Goal: Task Accomplishment & Management: Use online tool/utility

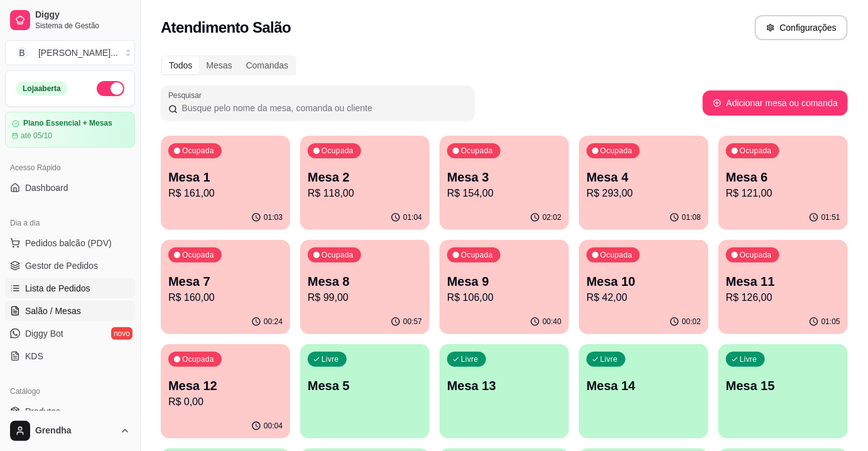
click at [62, 282] on span "Lista de Pedidos" at bounding box center [57, 288] width 65 height 13
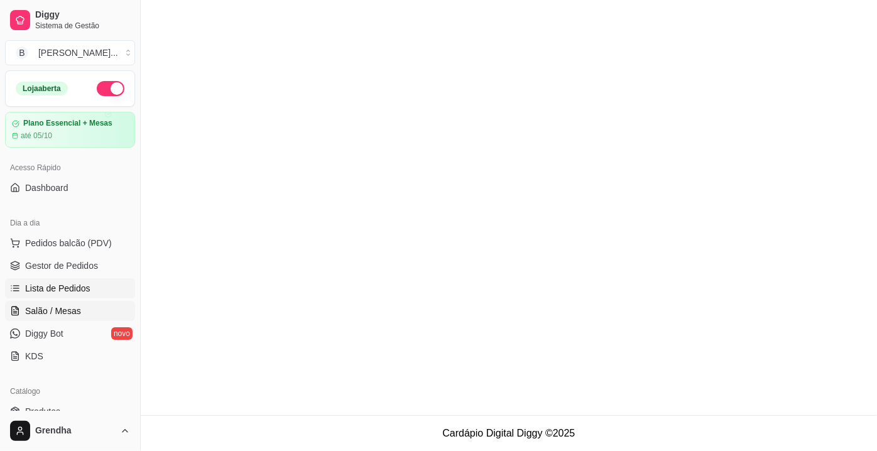
click at [60, 308] on span "Salão / Mesas" at bounding box center [53, 311] width 56 height 13
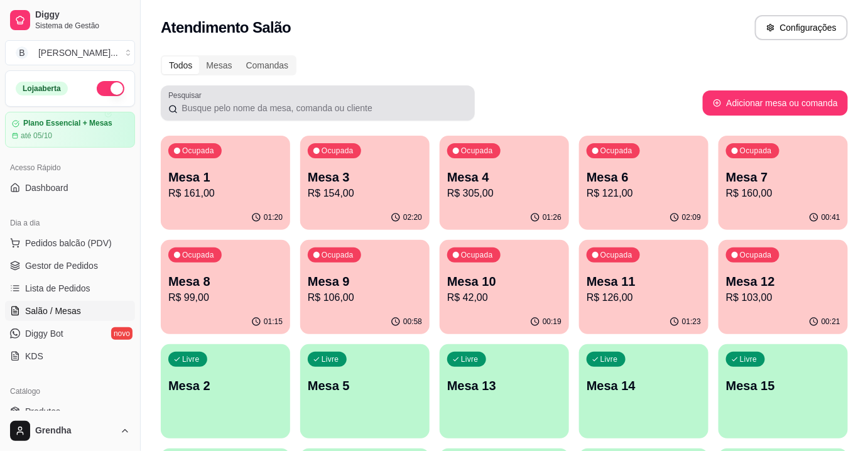
click at [472, 93] on div "Pesquisar" at bounding box center [318, 102] width 314 height 35
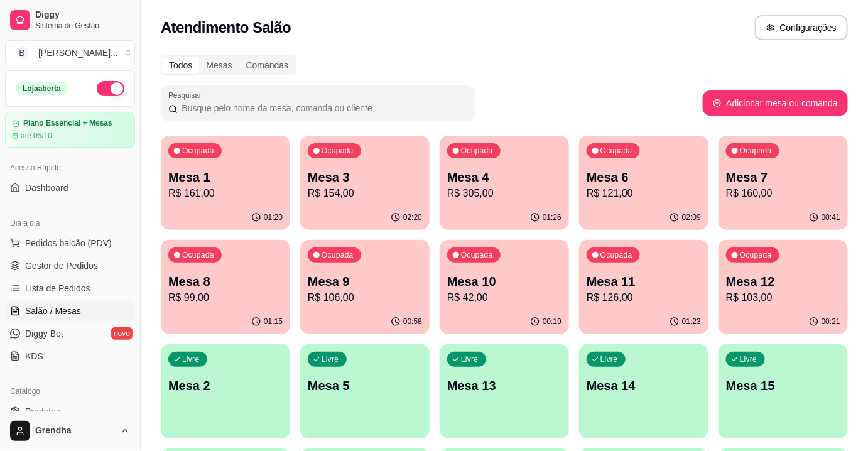
click at [631, 171] on p "Mesa 6" at bounding box center [644, 177] width 114 height 18
click at [486, 310] on div "00:19" at bounding box center [505, 321] width 126 height 24
click at [330, 320] on div "00:58" at bounding box center [365, 321] width 126 height 24
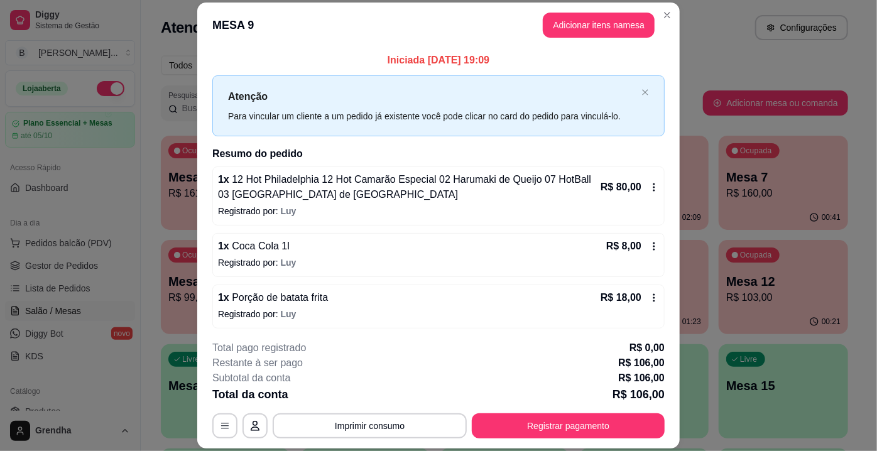
click at [669, 190] on div "Iniciada [DATE] 19:09 Atenção Para vincular um cliente a um pedido já existente…" at bounding box center [438, 189] width 483 height 283
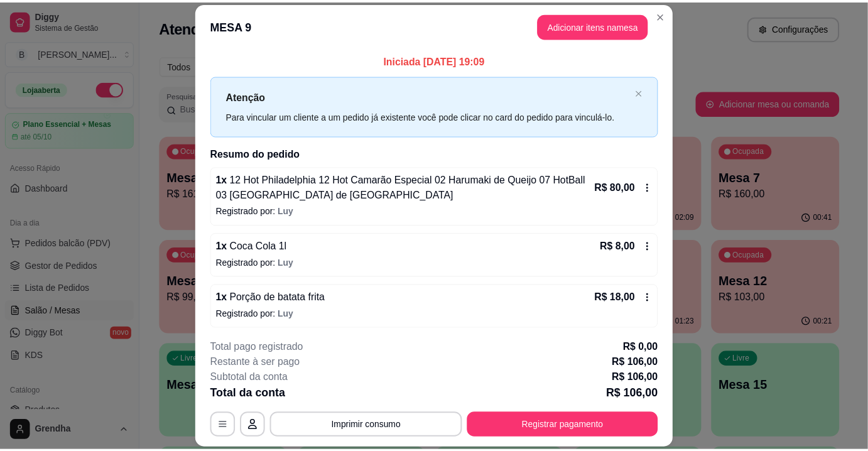
scroll to position [1, 0]
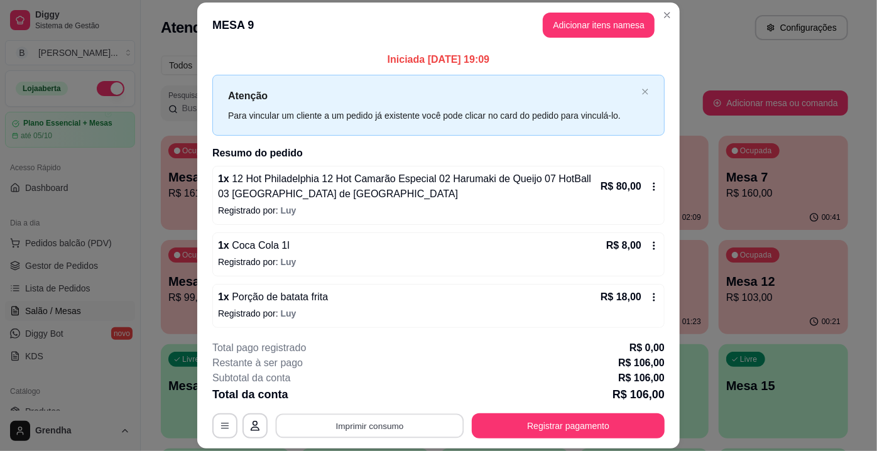
click at [368, 424] on button "Imprimir consumo" at bounding box center [370, 426] width 188 height 25
click at [375, 400] on button "IMPRESSORA" at bounding box center [369, 397] width 88 height 19
